Goal: Check status

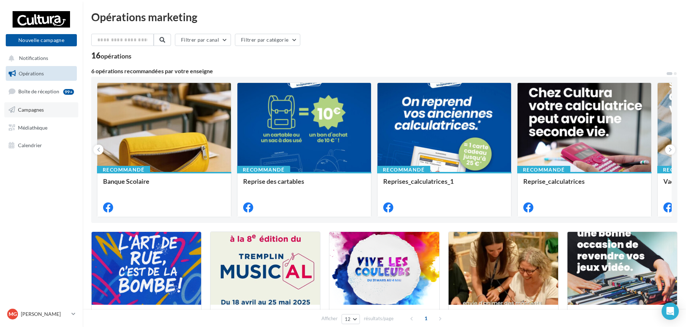
click at [31, 107] on span "Campagnes" at bounding box center [31, 110] width 26 height 6
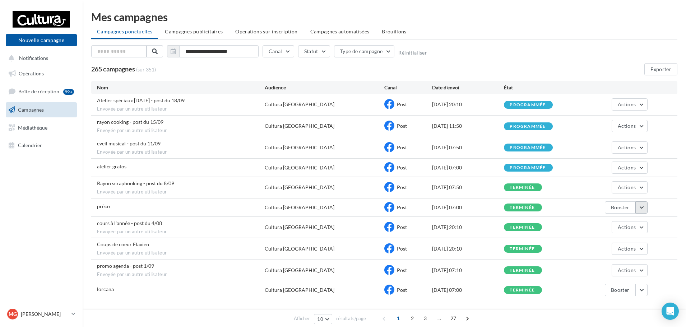
click at [642, 212] on button "button" at bounding box center [641, 207] width 12 height 12
click at [615, 229] on button "Voir les résultats" at bounding box center [612, 224] width 72 height 19
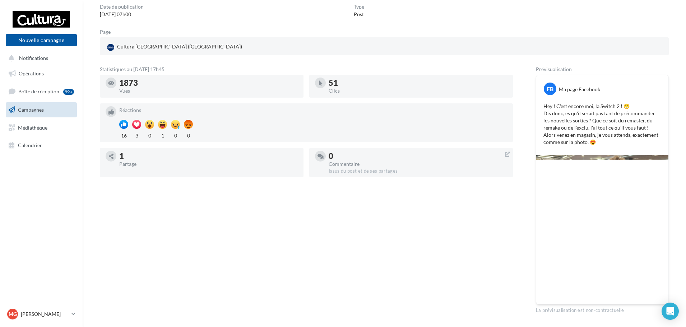
scroll to position [56, 0]
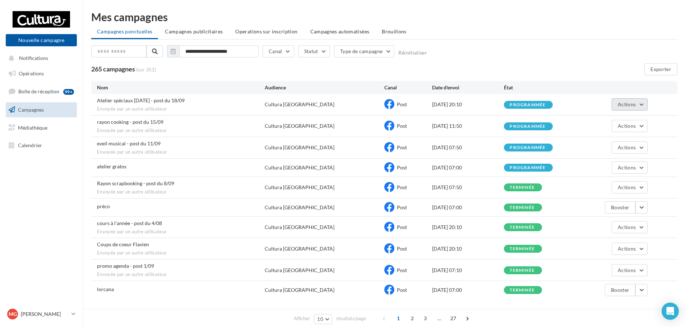
click at [644, 102] on button "Actions" at bounding box center [629, 104] width 36 height 12
click at [610, 125] on button "Voir les résultats" at bounding box center [612, 121] width 72 height 19
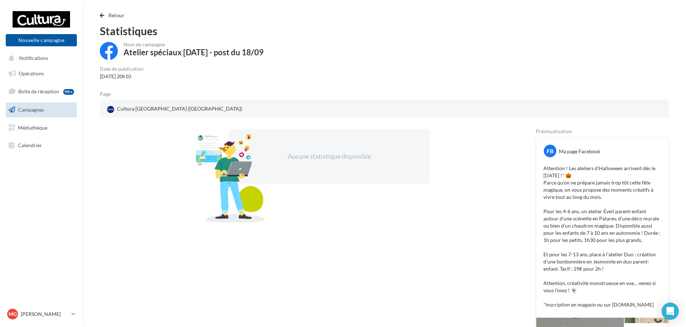
scroll to position [175, 0]
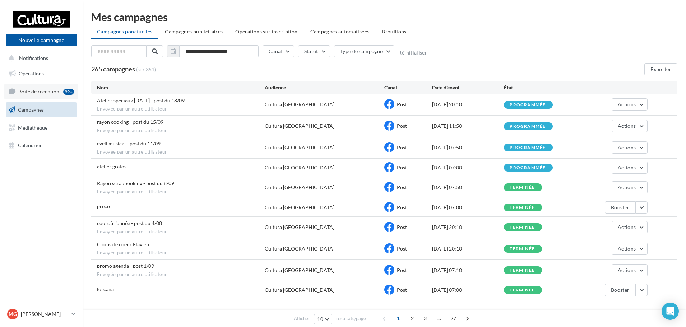
click at [34, 97] on link "Boîte de réception 99+" at bounding box center [41, 91] width 74 height 15
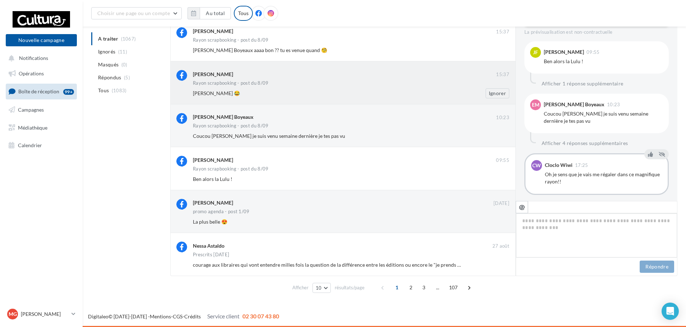
scroll to position [292, 0]
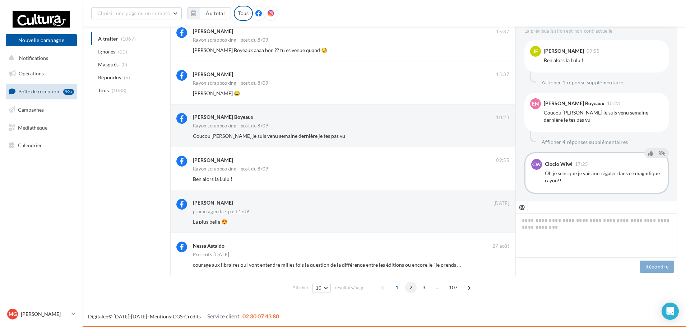
click at [411, 290] on span "2" at bounding box center [410, 287] width 11 height 11
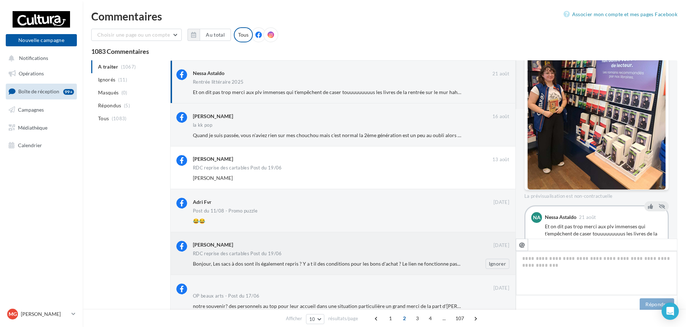
scroll to position [0, 0]
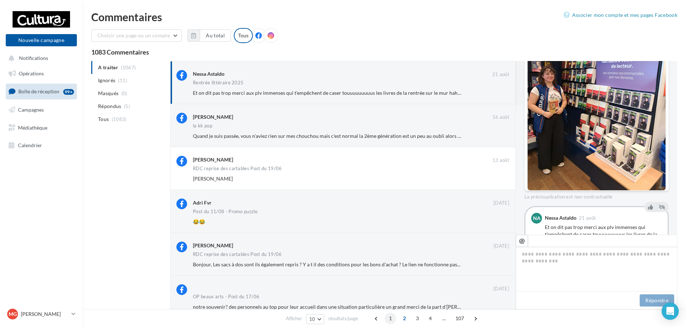
click at [389, 320] on span "1" at bounding box center [390, 318] width 11 height 11
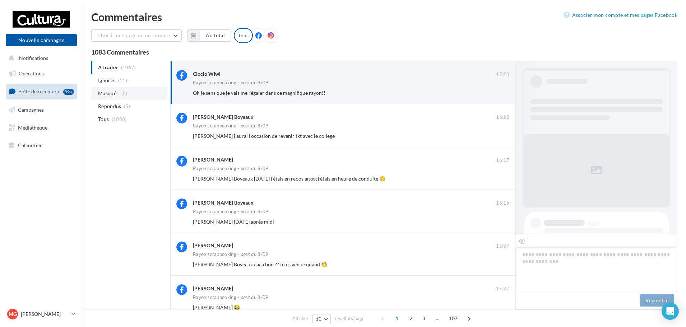
scroll to position [319, 0]
